Goal: Transaction & Acquisition: Purchase product/service

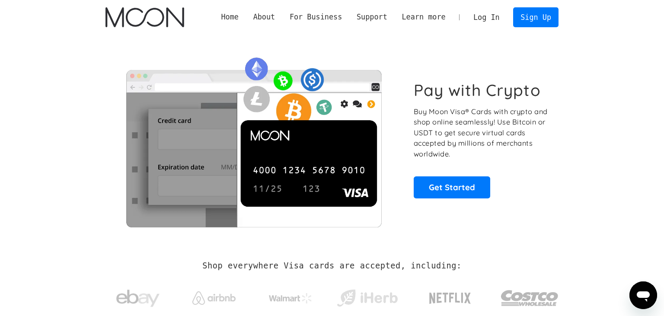
click at [489, 15] on link "Log In" at bounding box center [486, 17] width 41 height 19
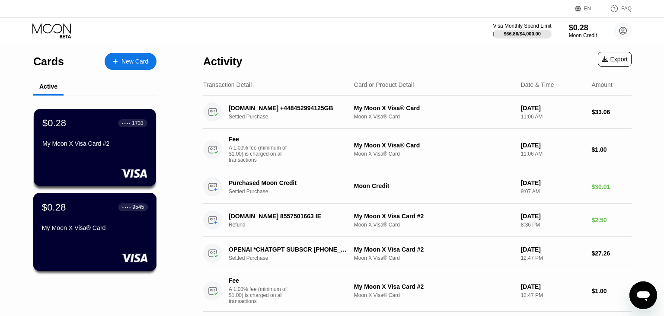
click at [79, 227] on div "$0.28 ● ● ● ● 9545 My Moon X Visa® Card" at bounding box center [95, 218] width 106 height 33
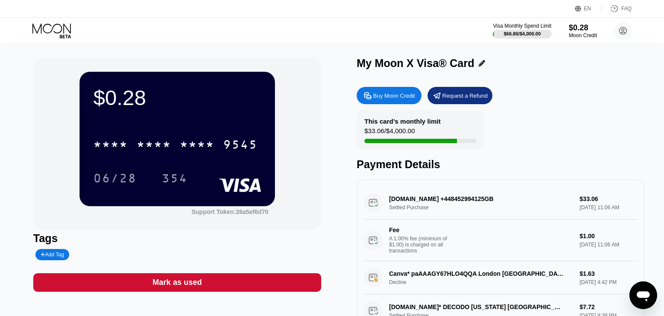
click at [380, 99] on div "Buy Moon Credit" at bounding box center [394, 95] width 42 height 7
type input "0"
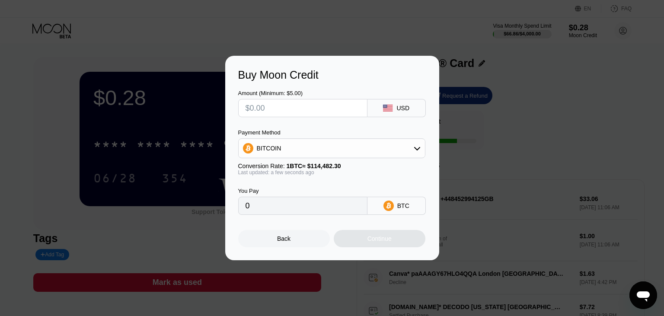
click at [284, 114] on input "text" at bounding box center [303, 107] width 115 height 17
type input "$9"
type input "0.00007862"
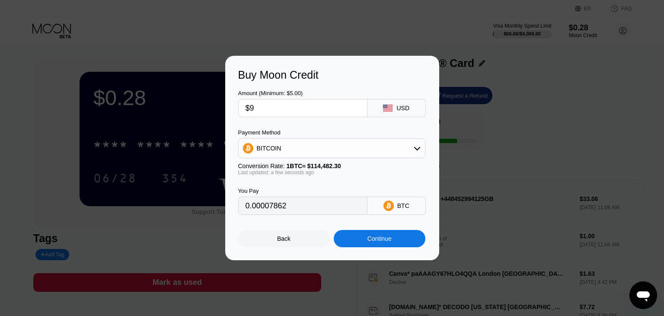
type input "$9"
click at [357, 242] on div "Continue" at bounding box center [380, 238] width 92 height 17
type input "0.00007862"
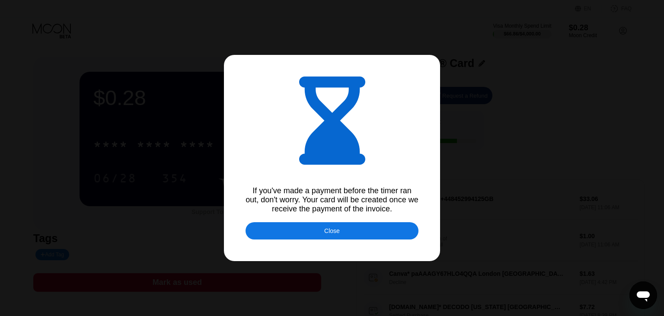
click at [324, 176] on div "If you've made a payment before the timer ran out, don't worry. Your card will …" at bounding box center [332, 158] width 664 height 316
click at [340, 234] on div "Close" at bounding box center [332, 230] width 173 height 17
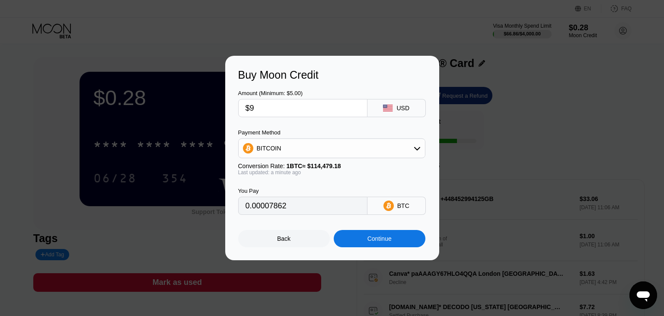
click at [360, 238] on div "Continue" at bounding box center [380, 238] width 92 height 17
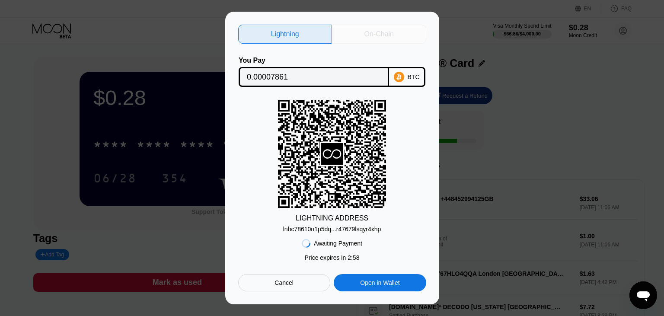
click at [375, 36] on div "On-Chain" at bounding box center [379, 34] width 29 height 9
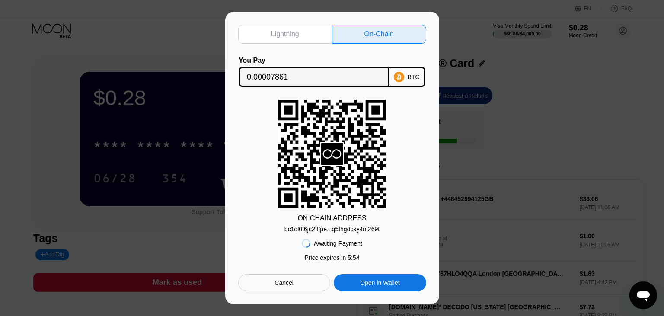
click at [335, 77] on input "0.00007861" at bounding box center [314, 76] width 134 height 17
click at [341, 231] on div "bc1ql0t6jc2f8pe...q5fhgdcky4m269t" at bounding box center [332, 229] width 95 height 7
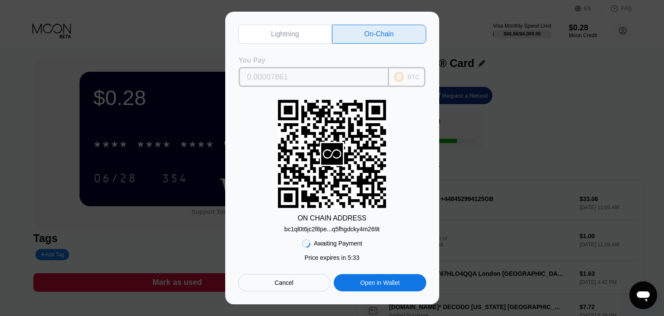
click at [347, 74] on input "0.00007861" at bounding box center [314, 76] width 134 height 17
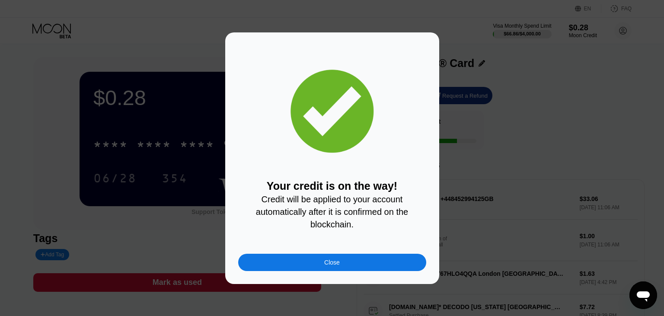
click at [365, 260] on div "Close" at bounding box center [332, 262] width 188 height 17
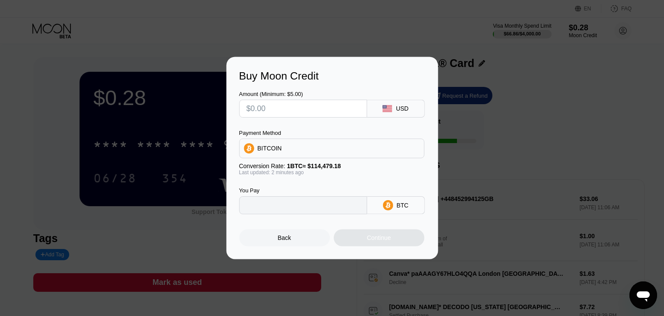
type input "0"
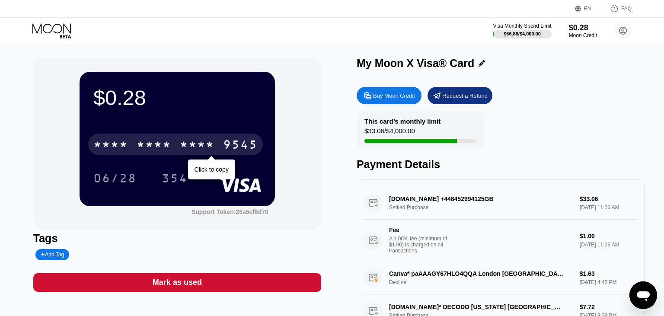
click at [209, 146] on div "* * * *" at bounding box center [197, 146] width 35 height 14
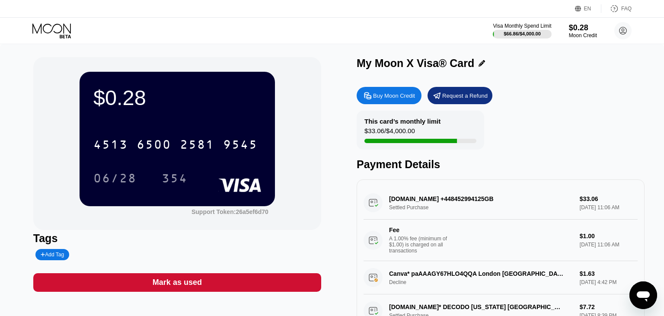
click at [60, 23] on div "Visa Monthly Spend Limit $66.86 / $4,000.00 $0.28 Moon Credit [EMAIL_ADDRESS][D…" at bounding box center [332, 31] width 664 height 26
click at [54, 28] on icon at bounding box center [52, 30] width 40 height 15
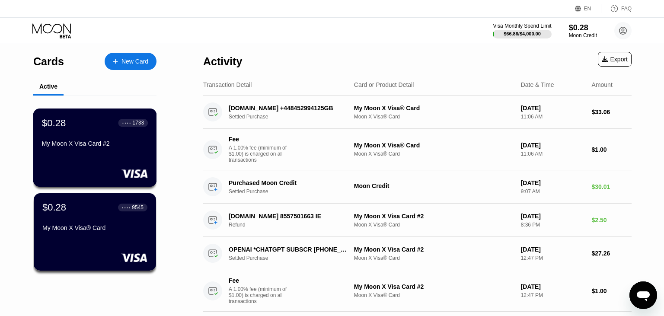
click at [95, 138] on div "$0.28 ● ● ● ● 1733 My Moon X Visa Card #2" at bounding box center [95, 133] width 106 height 33
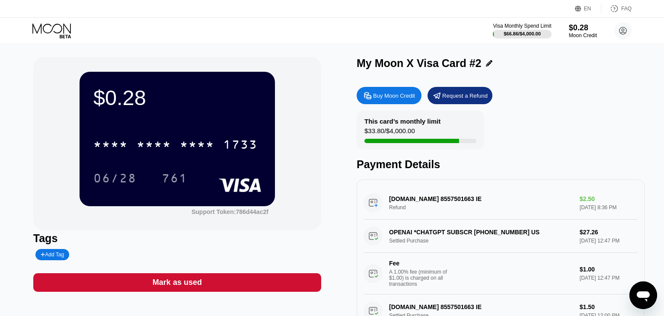
click at [468, 201] on div "[DOMAIN_NAME] 8557501663 IE Refund $2.50 [DATE] 8:36 PM" at bounding box center [501, 202] width 274 height 33
click at [373, 207] on div "[DOMAIN_NAME] 8557501663 IE Refund $2.50 [DATE] 8:36 PM" at bounding box center [501, 202] width 274 height 33
click at [414, 207] on div "[DOMAIN_NAME] 8557501663 IE Refund $2.50 [DATE] 8:36 PM" at bounding box center [501, 202] width 274 height 33
click at [414, 206] on div "[DOMAIN_NAME] 8557501663 IE Refund $2.50 [DATE] 8:36 PM" at bounding box center [501, 202] width 274 height 33
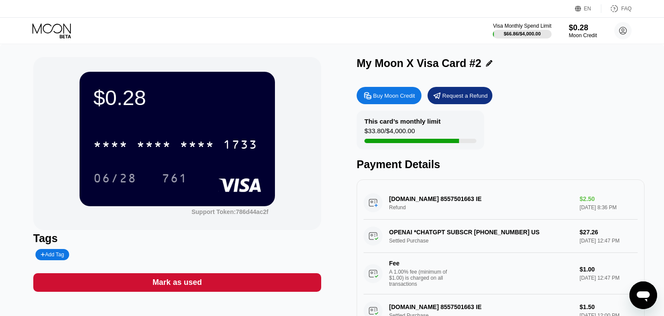
click at [522, 167] on div "Payment Details" at bounding box center [501, 164] width 288 height 13
click at [50, 27] on icon at bounding box center [52, 30] width 40 height 15
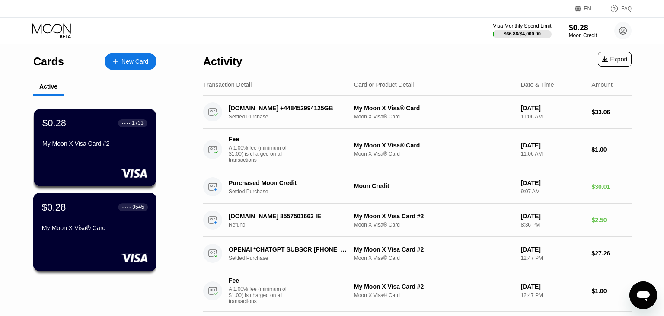
click at [91, 222] on div "$0.28 ● ● ● ● 9545 My Moon X Visa® Card" at bounding box center [95, 218] width 106 height 33
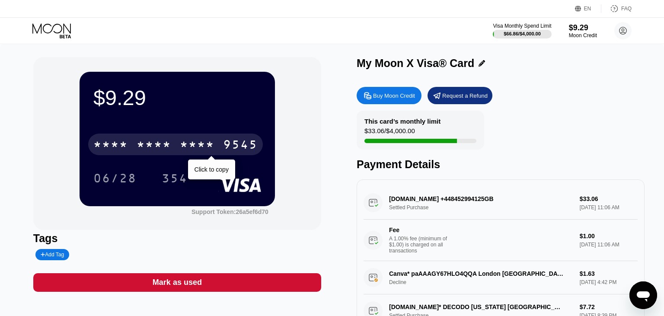
drag, startPoint x: 167, startPoint y: 152, endPoint x: 172, endPoint y: 152, distance: 5.6
click at [167, 152] on div "* * * *" at bounding box center [154, 146] width 35 height 14
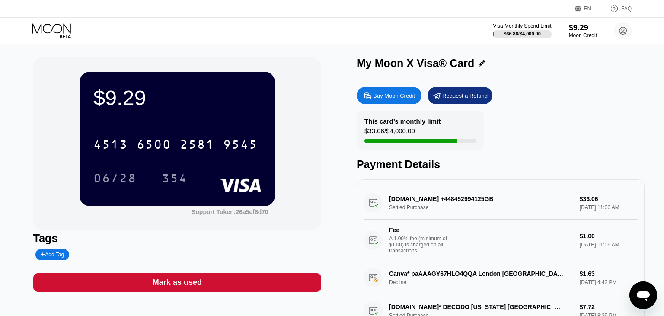
click at [561, 84] on div "My Moon X Visa® Card Buy Moon Credit Request a Refund This card’s monthly limit…" at bounding box center [501, 194] width 288 height 274
